Goal: Task Accomplishment & Management: Manage account settings

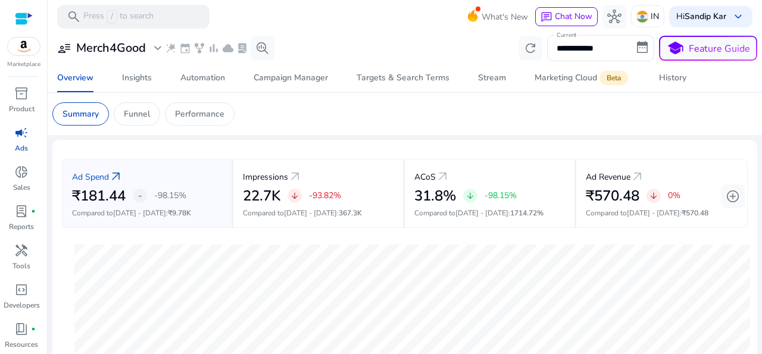
click at [19, 136] on span "campaign" at bounding box center [21, 133] width 14 height 14
click at [133, 111] on p "Funnel" at bounding box center [137, 114] width 26 height 13
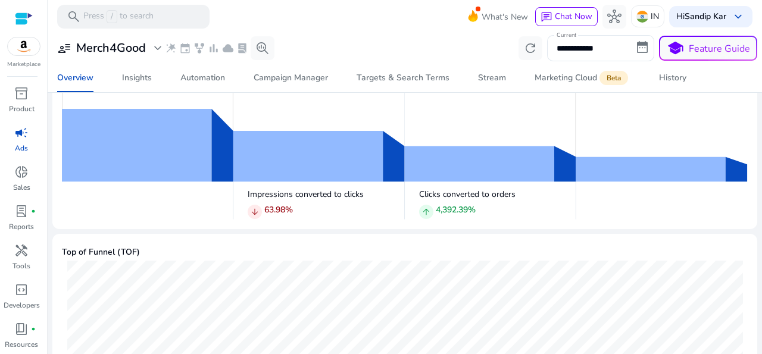
scroll to position [85, 0]
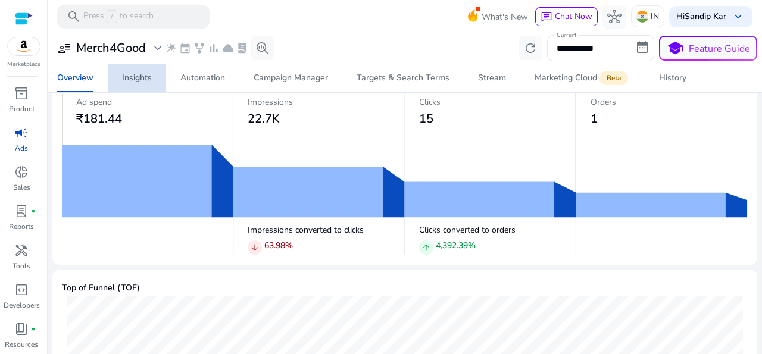
click at [142, 78] on div "Insights" at bounding box center [137, 78] width 30 height 8
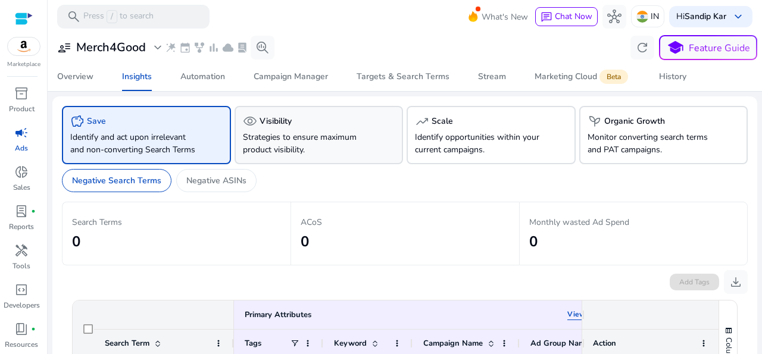
click at [300, 155] on p "Strategies to ensure maximum product visibility." at bounding box center [306, 143] width 127 height 25
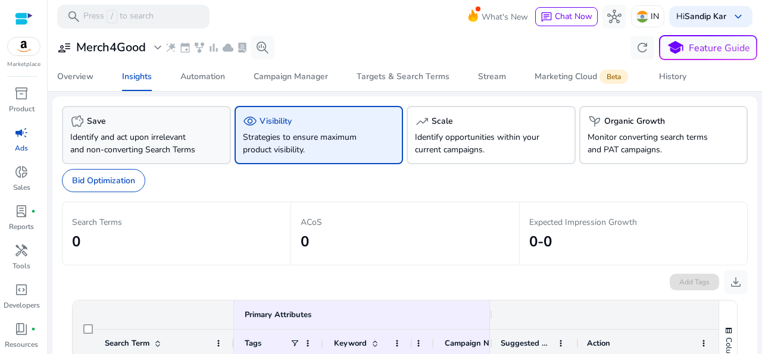
click at [186, 124] on div "savings Save" at bounding box center [146, 121] width 152 height 14
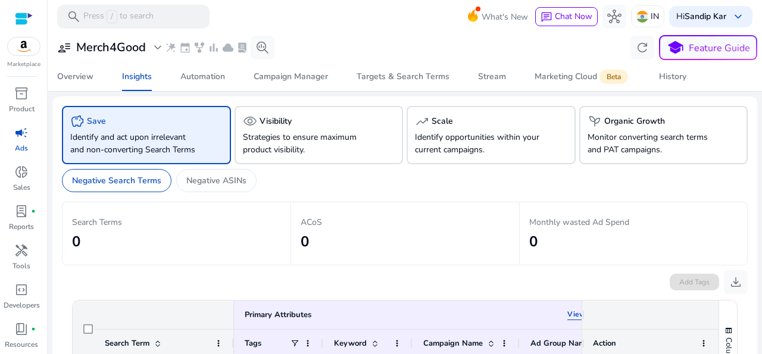
click at [15, 134] on span "campaign" at bounding box center [21, 133] width 14 height 14
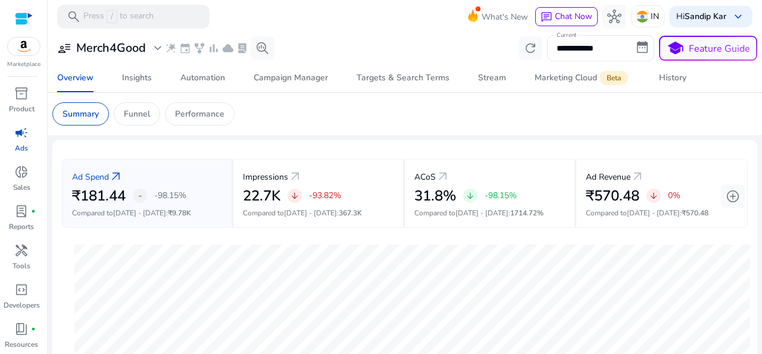
click at [628, 46] on input "**********" at bounding box center [600, 48] width 107 height 26
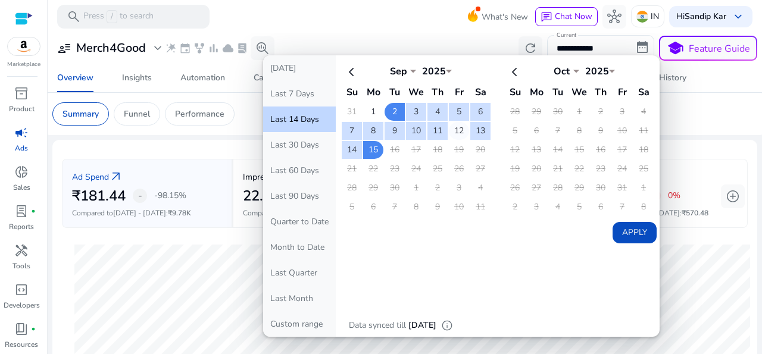
click at [449, 126] on td "12" at bounding box center [459, 131] width 20 height 18
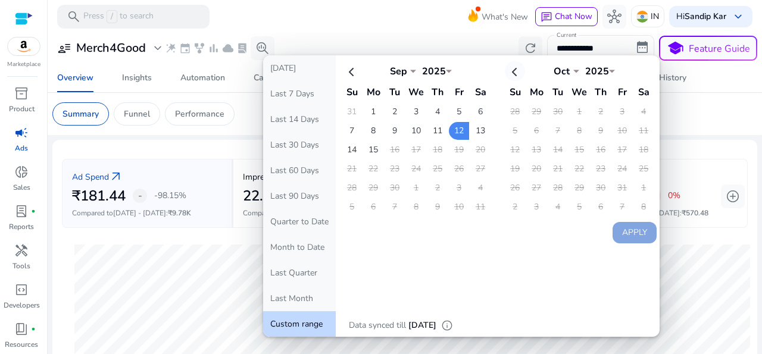
click at [505, 70] on th at bounding box center [515, 71] width 20 height 20
select select "*"
click at [530, 148] on td "15" at bounding box center [536, 150] width 20 height 18
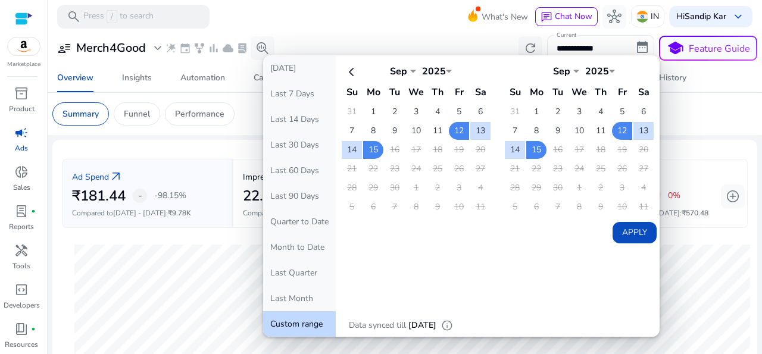
click at [629, 236] on button "Apply" at bounding box center [635, 232] width 44 height 21
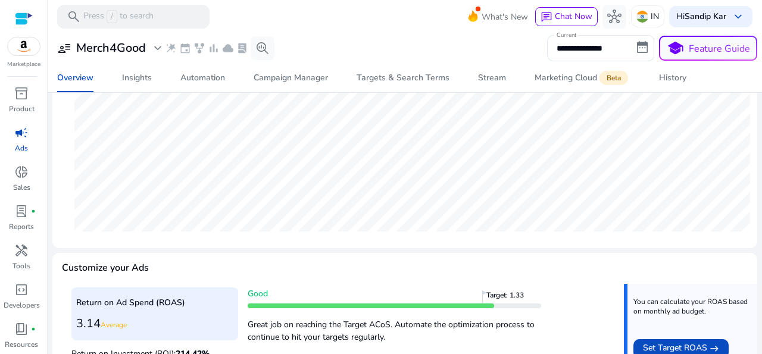
scroll to position [44, 0]
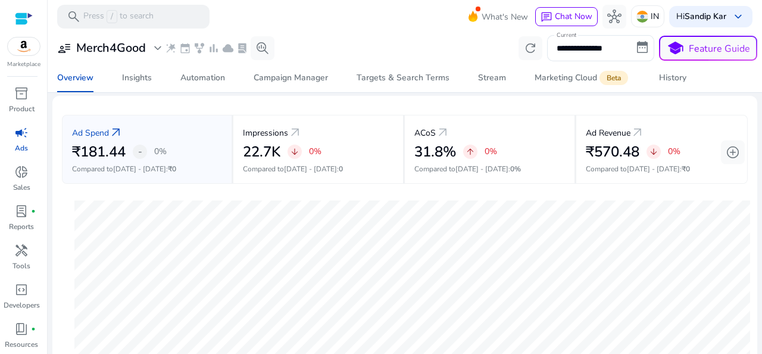
click at [737, 184] on div "Ad Spend arrow_outward ₹181.44 - 0% Compared to [DATE] - [DATE] : ₹0 Impression…" at bounding box center [405, 149] width 686 height 88
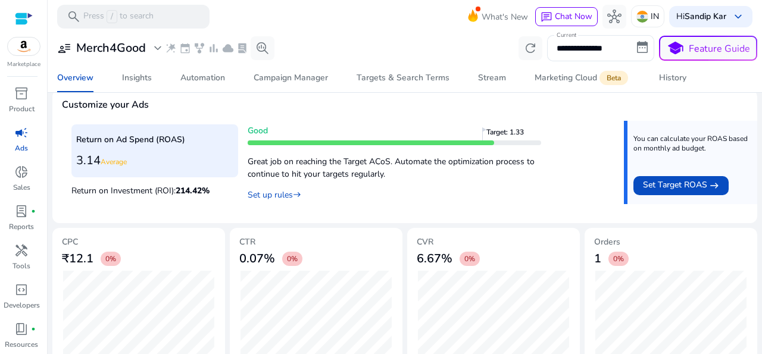
scroll to position [0, 0]
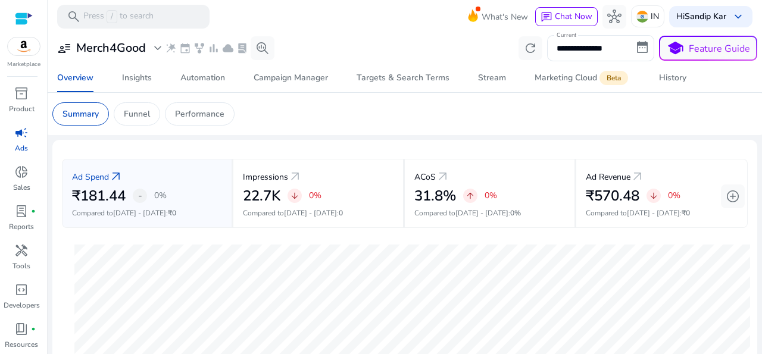
click at [21, 13] on div at bounding box center [24, 19] width 18 height 14
